Goal: Information Seeking & Learning: Learn about a topic

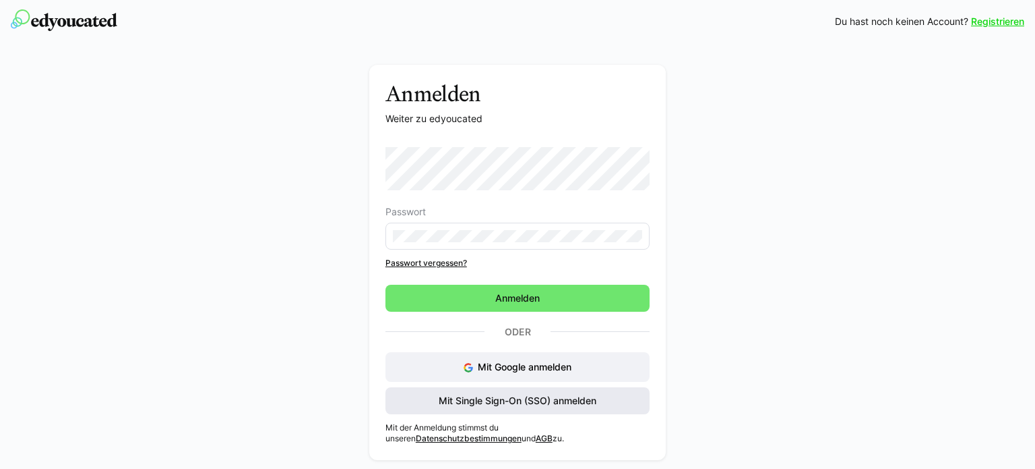
click at [466, 404] on span "Mit Single Sign-On (SSO) anmelden" at bounding box center [518, 400] width 162 height 13
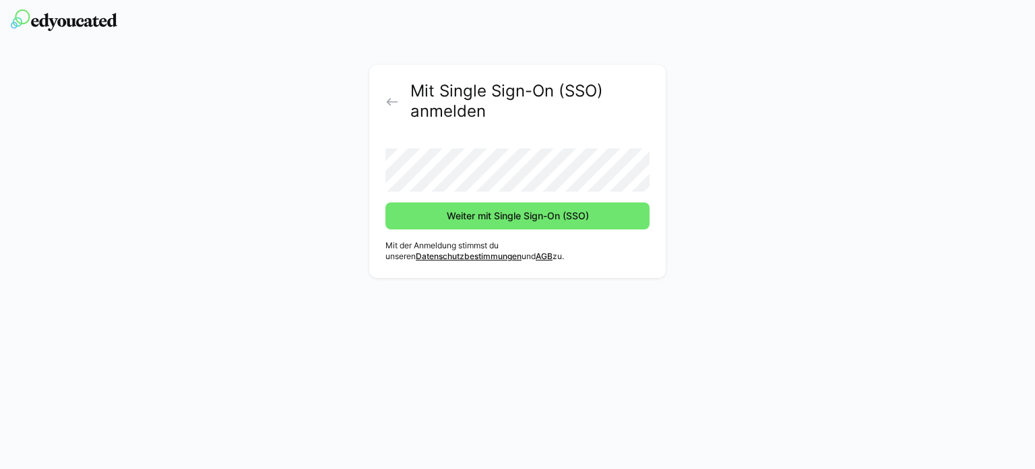
click at [489, 197] on form "Weiter mit Single Sign-On (SSO)" at bounding box center [518, 184] width 264 height 92
click at [386, 202] on button "Weiter mit Single Sign-On (SSO)" at bounding box center [518, 215] width 264 height 27
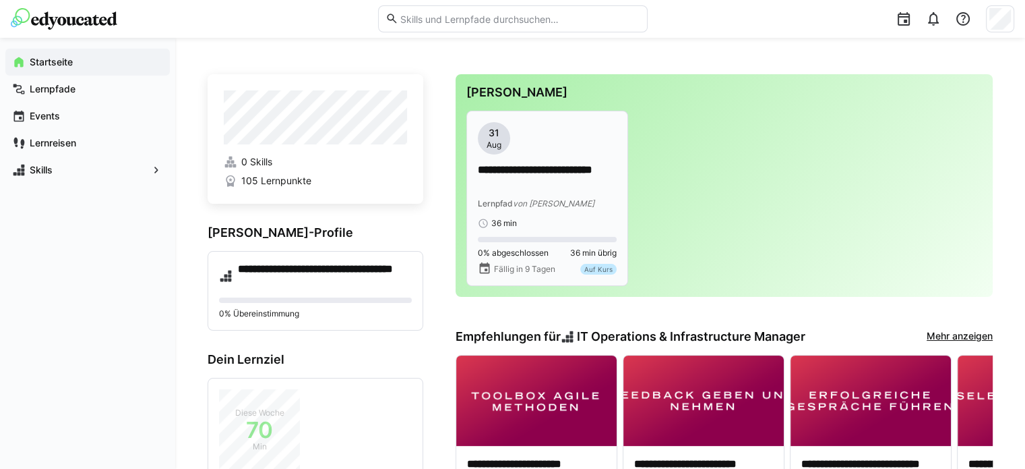
click at [531, 167] on p "**********" at bounding box center [547, 177] width 139 height 31
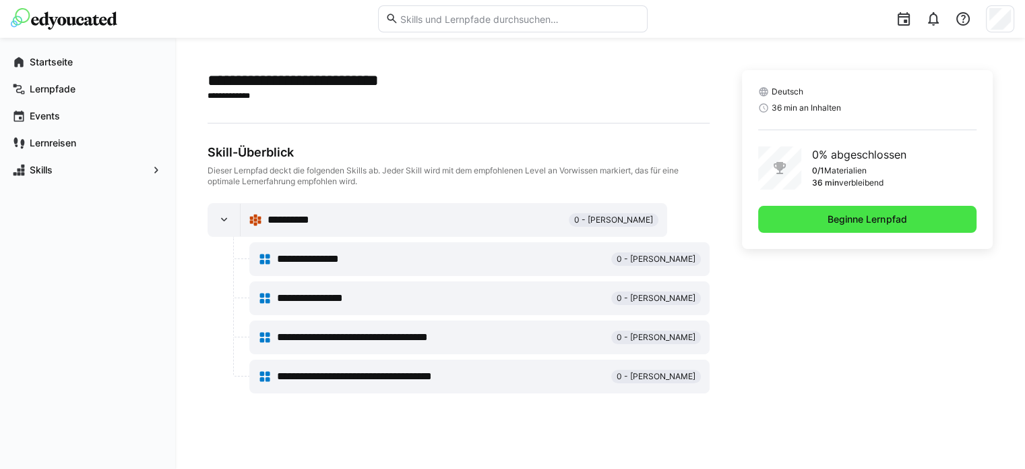
click at [806, 220] on span "Beginne Lernpfad" at bounding box center [867, 219] width 218 height 27
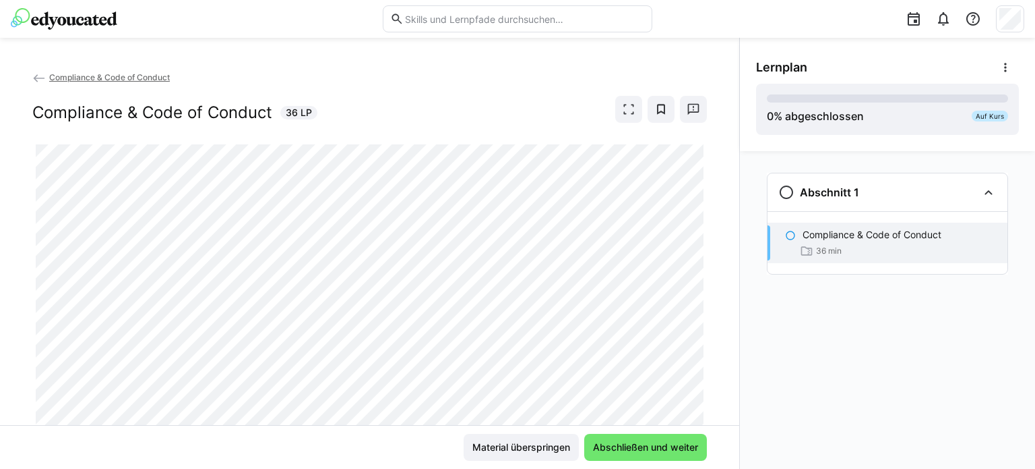
scroll to position [42, 0]
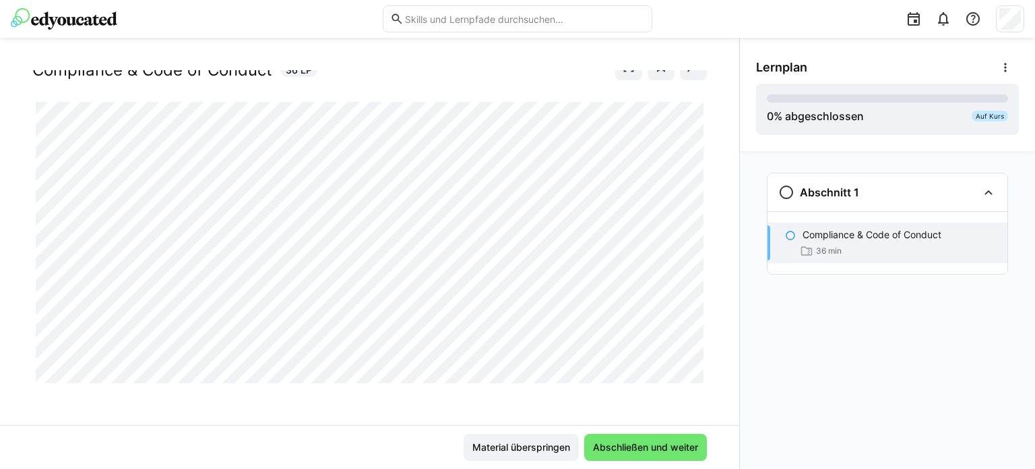
click at [697, 377] on div at bounding box center [707, 367] width 32 height 28
click at [622, 440] on span "Abschließen und weiter" at bounding box center [645, 446] width 109 height 13
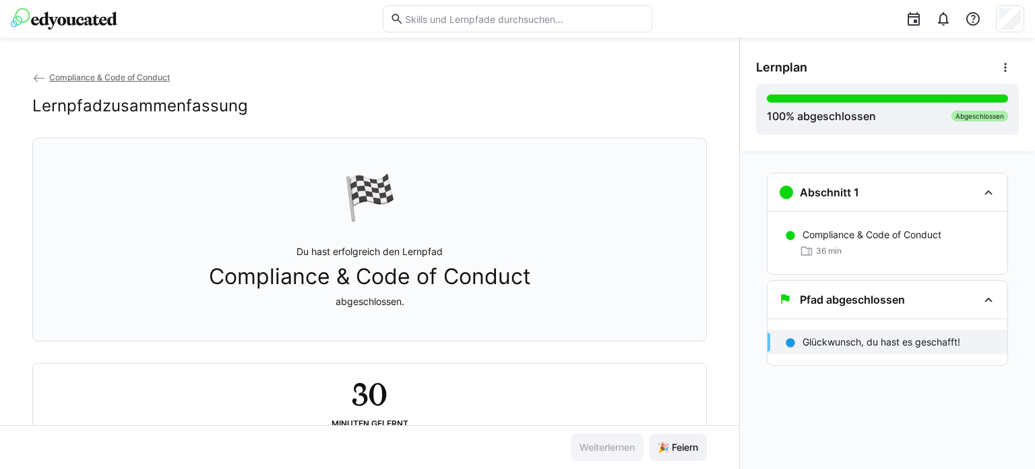
click at [649, 266] on div "🏁 Du hast erfolgreich den Lernpfad Compliance & Code of Conduct abgeschlossen." at bounding box center [370, 239] width 652 height 186
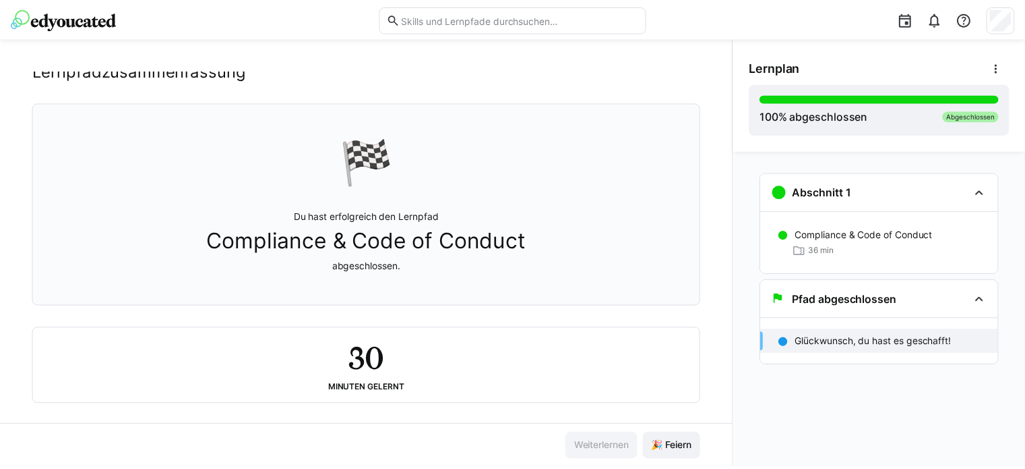
scroll to position [50, 0]
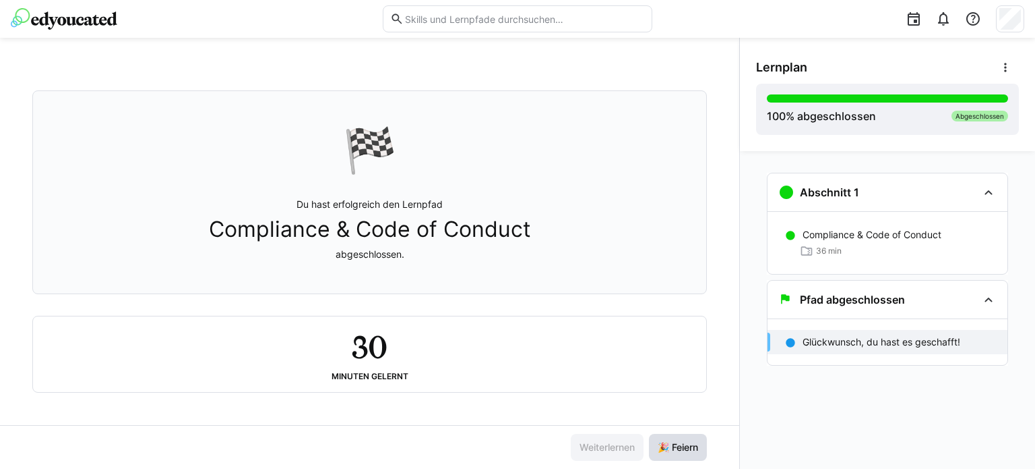
click at [670, 447] on span "🎉 Feiern" at bounding box center [678, 446] width 44 height 13
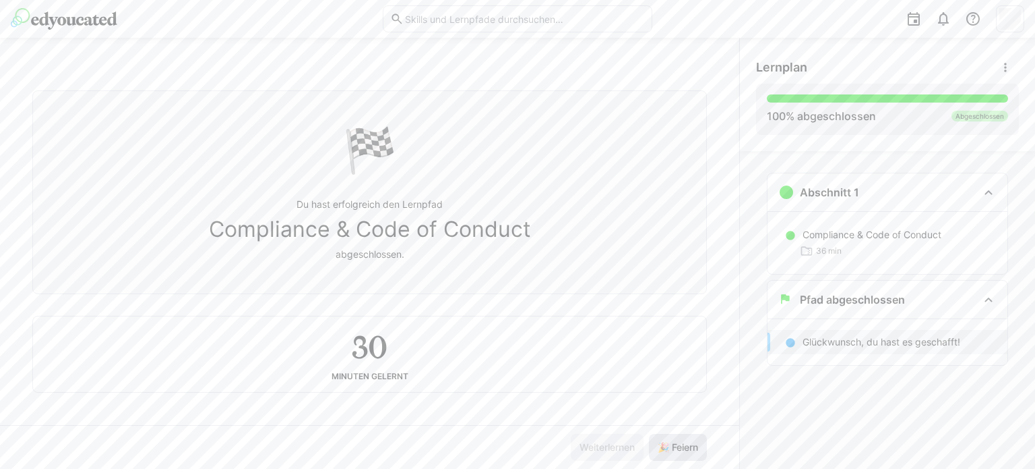
click at [670, 447] on span "🎉 Feiern" at bounding box center [678, 446] width 44 height 13
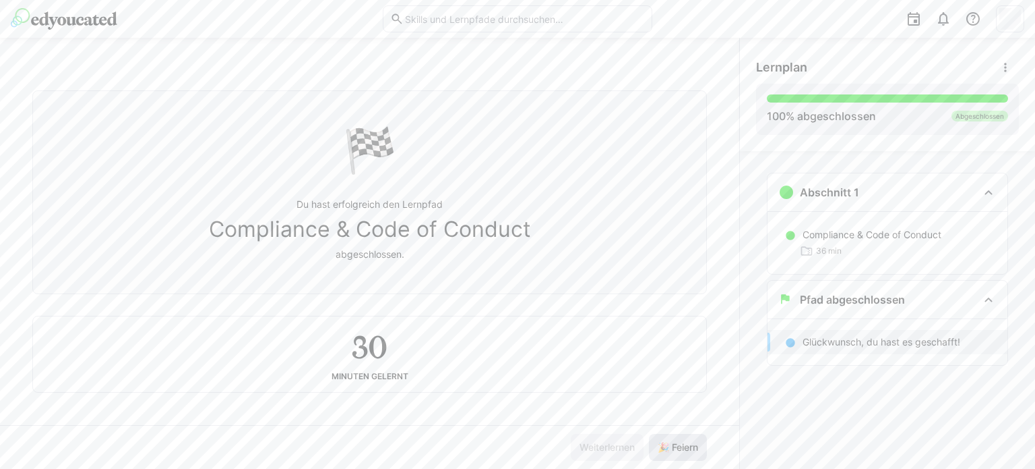
click at [670, 447] on span "🎉 Feiern" at bounding box center [678, 446] width 44 height 13
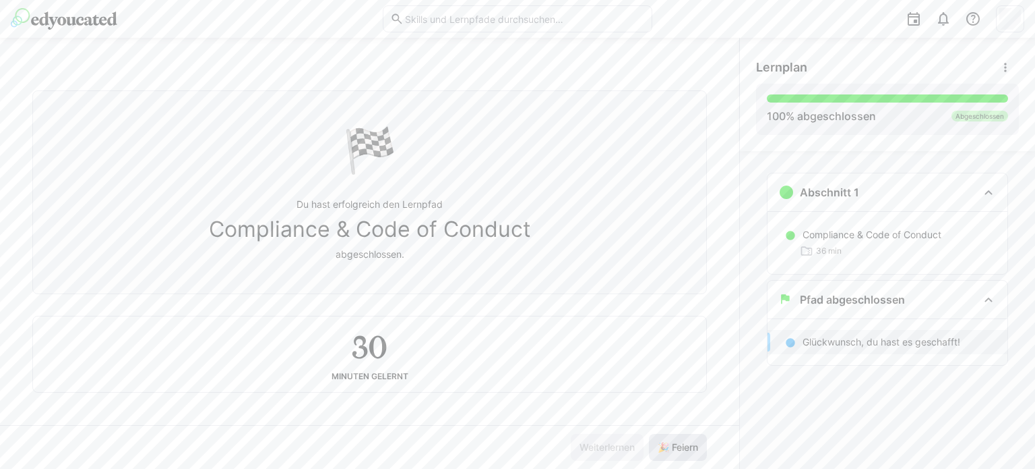
click at [670, 447] on span "🎉 Feiern" at bounding box center [678, 446] width 44 height 13
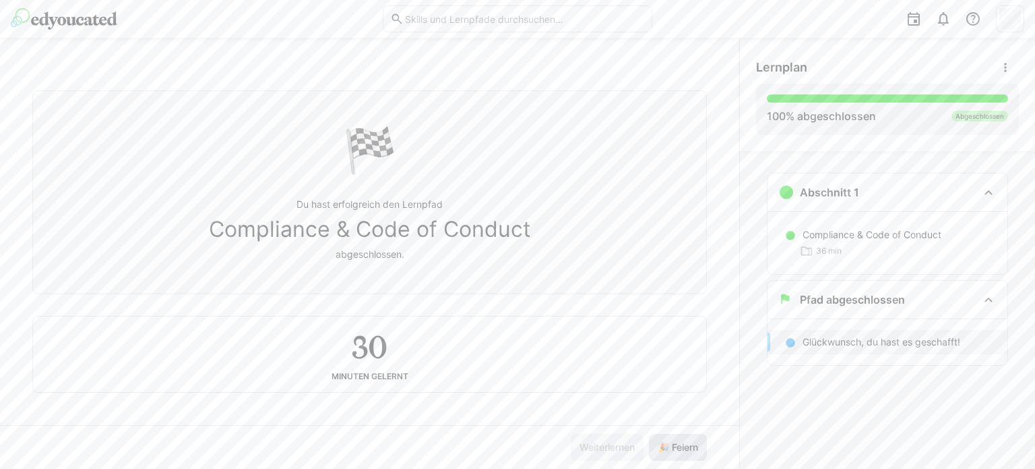
click at [670, 447] on span "🎉 Feiern" at bounding box center [678, 446] width 44 height 13
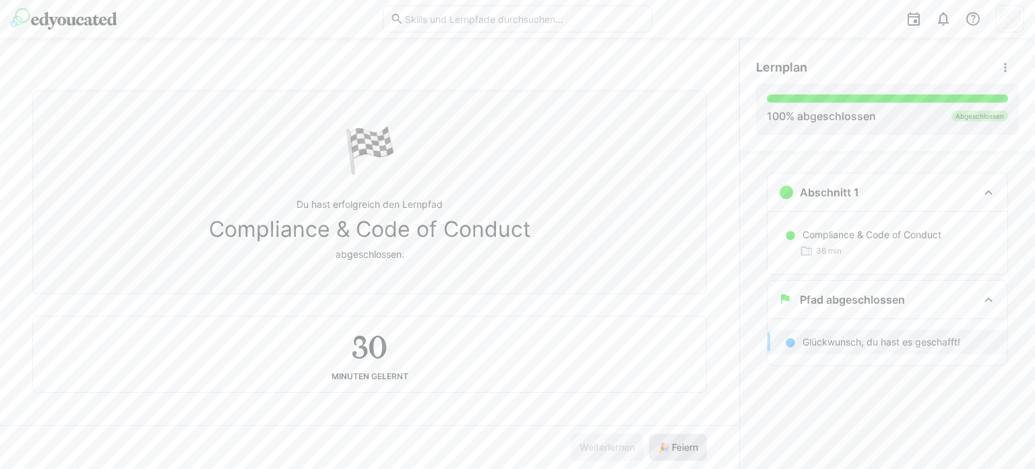
click at [670, 447] on span "🎉 Feiern" at bounding box center [678, 446] width 44 height 13
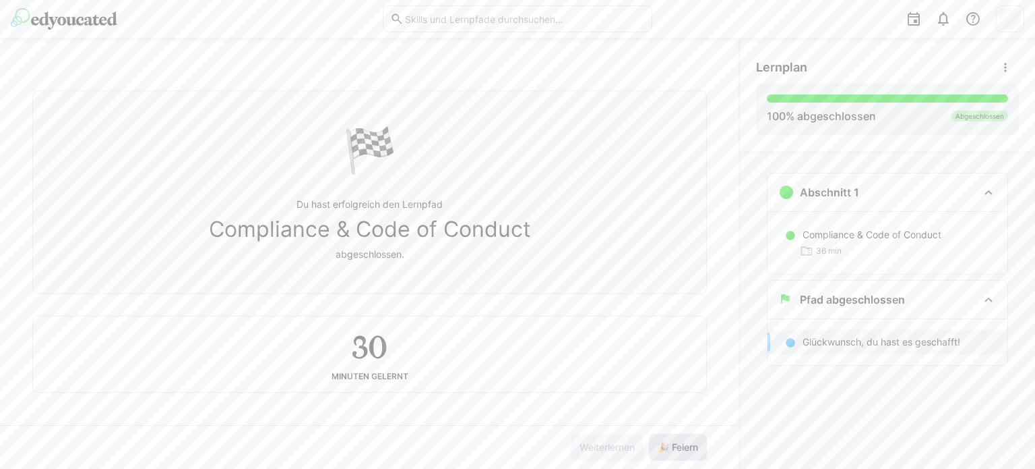
click at [670, 447] on span "🎉 Feiern" at bounding box center [678, 446] width 44 height 13
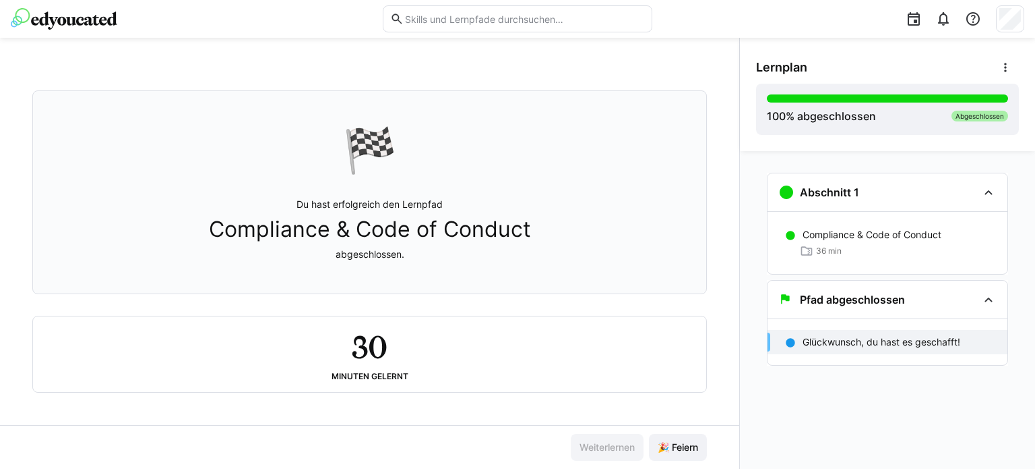
click at [111, 18] on img at bounding box center [64, 19] width 107 height 22
